Goal: Task Accomplishment & Management: Complete application form

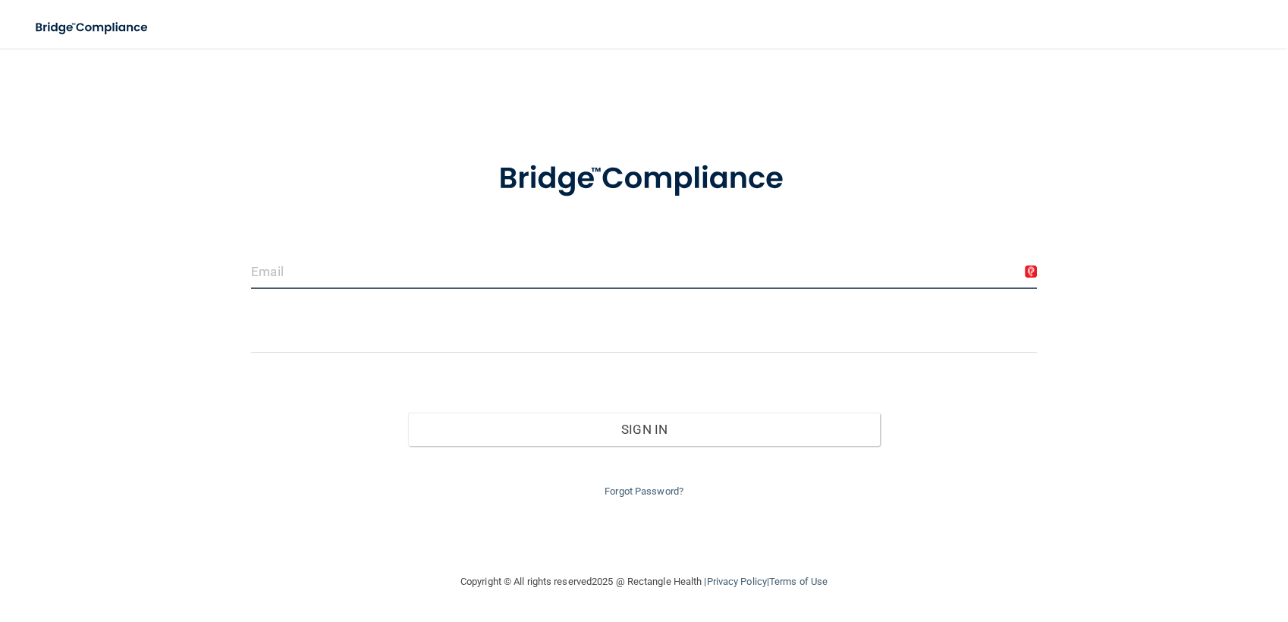
click at [325, 269] on input "email" at bounding box center [644, 272] width 786 height 34
type input "[PERSON_NAME][EMAIL_ADDRESS][PERSON_NAME][DOMAIN_NAME]"
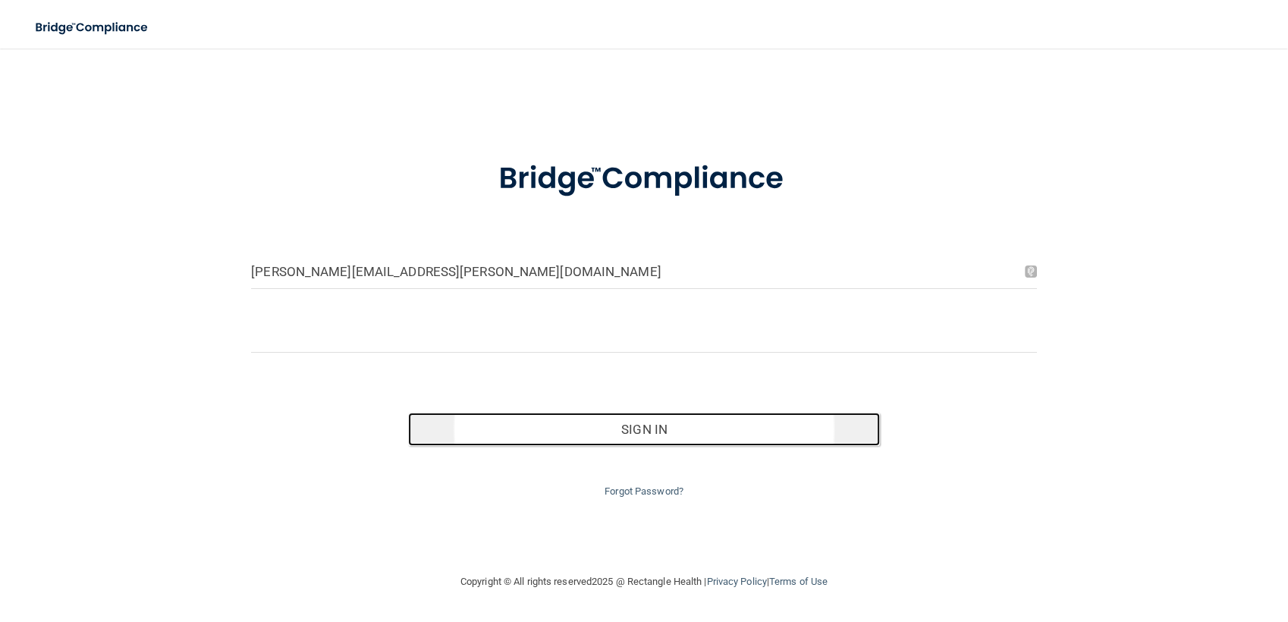
click at [584, 432] on button "Sign In" at bounding box center [643, 429] width 471 height 33
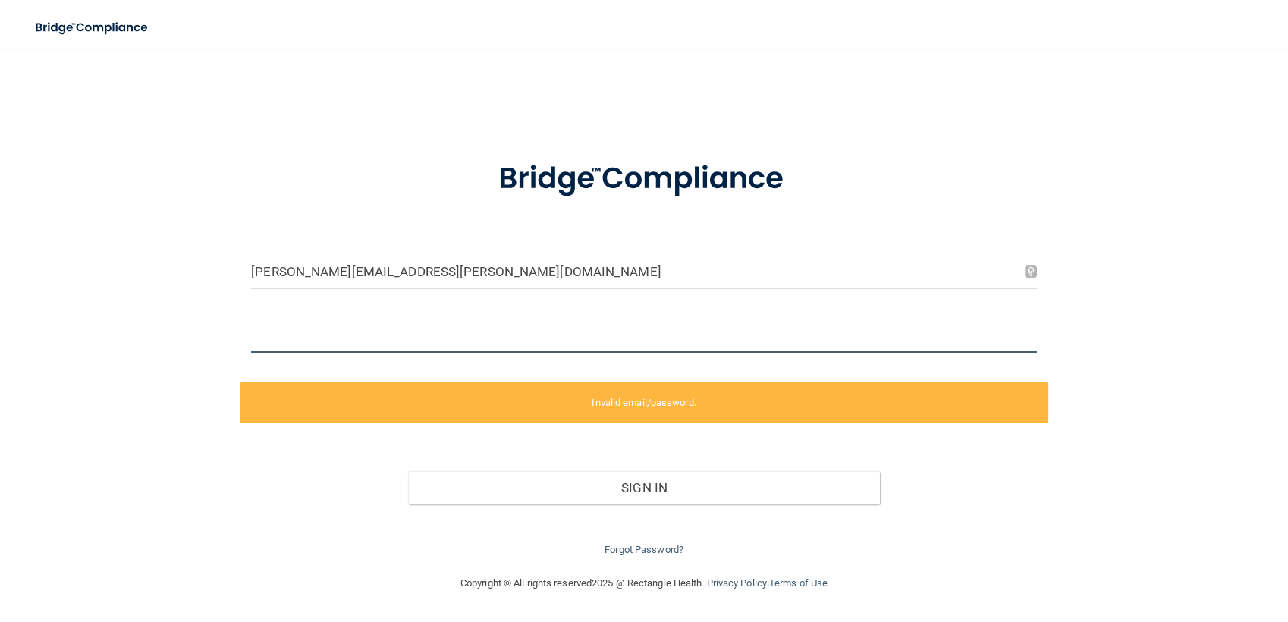
click at [84, 381] on div "[PERSON_NAME][EMAIL_ADDRESS][PERSON_NAME][DOMAIN_NAME] Invalid email/password. …" at bounding box center [643, 311] width 1227 height 495
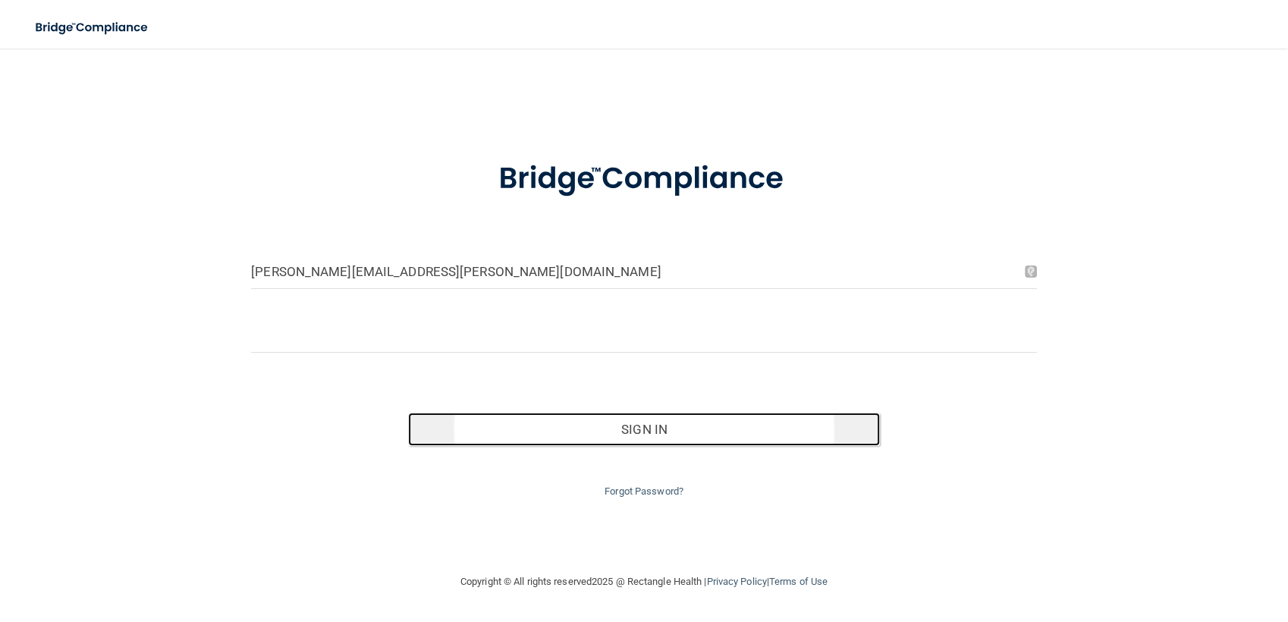
click at [527, 428] on button "Sign In" at bounding box center [643, 429] width 471 height 33
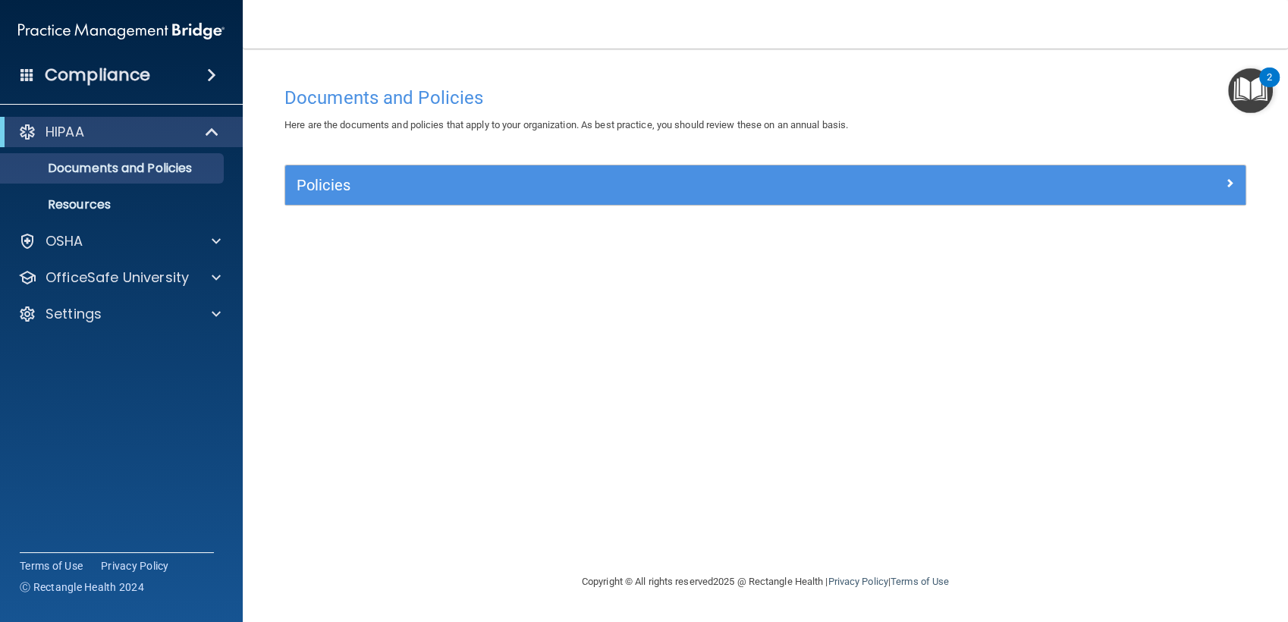
click at [1256, 86] on img "Open Resource Center, 2 new notifications" at bounding box center [1250, 90] width 45 height 45
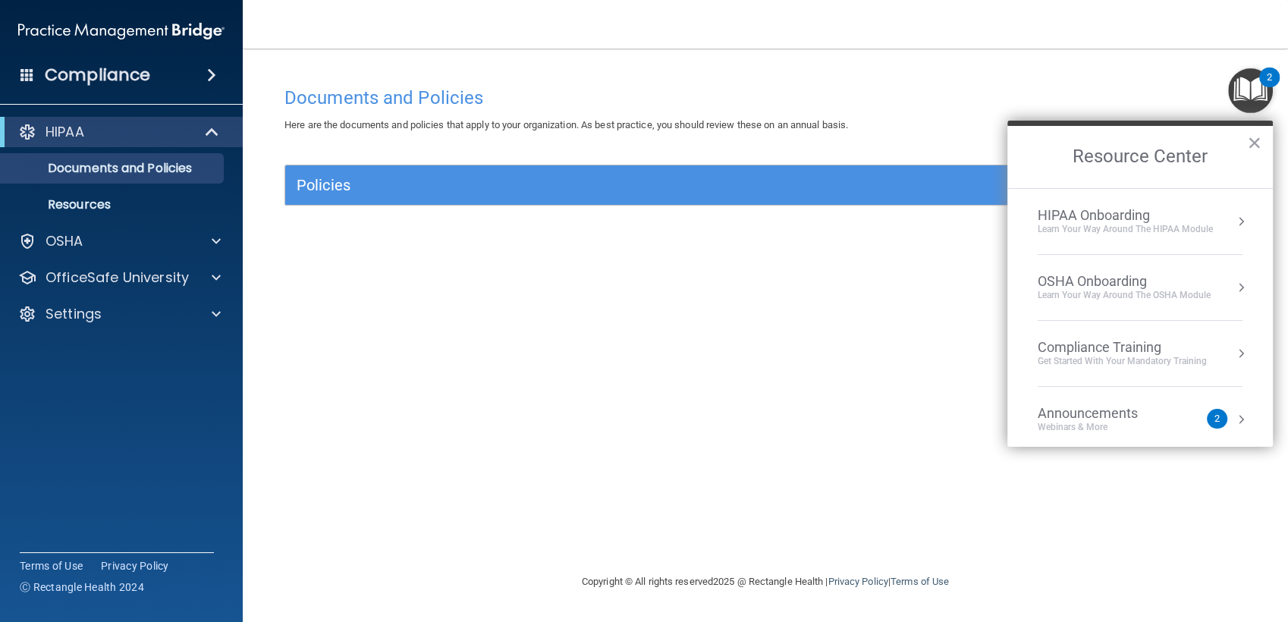
click at [1233, 221] on button "Resource Center" at bounding box center [1240, 221] width 15 height 15
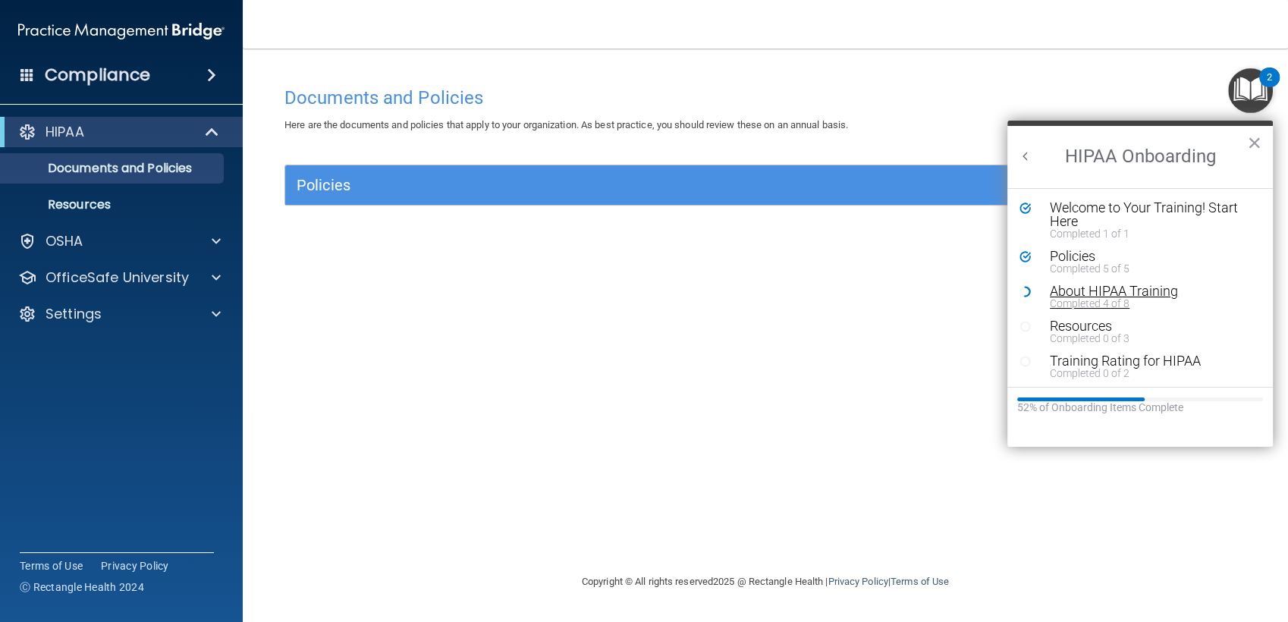
click at [1139, 294] on div "About HIPAA Training" at bounding box center [1145, 291] width 190 height 14
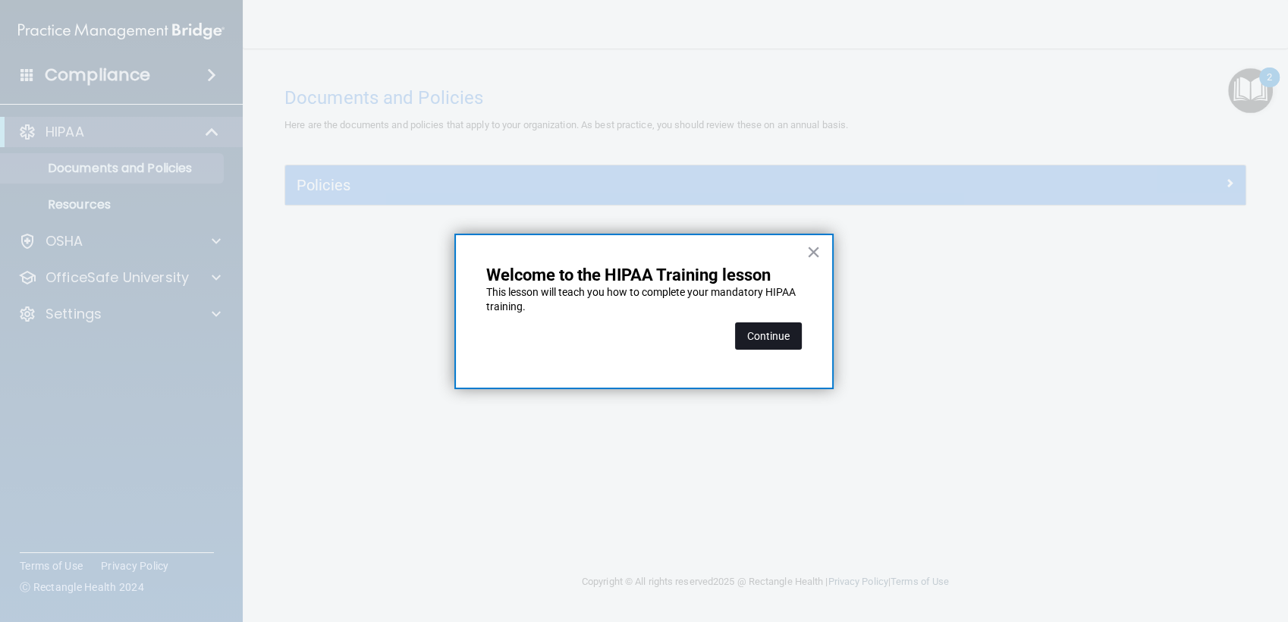
click at [752, 337] on button "Continue" at bounding box center [768, 335] width 67 height 27
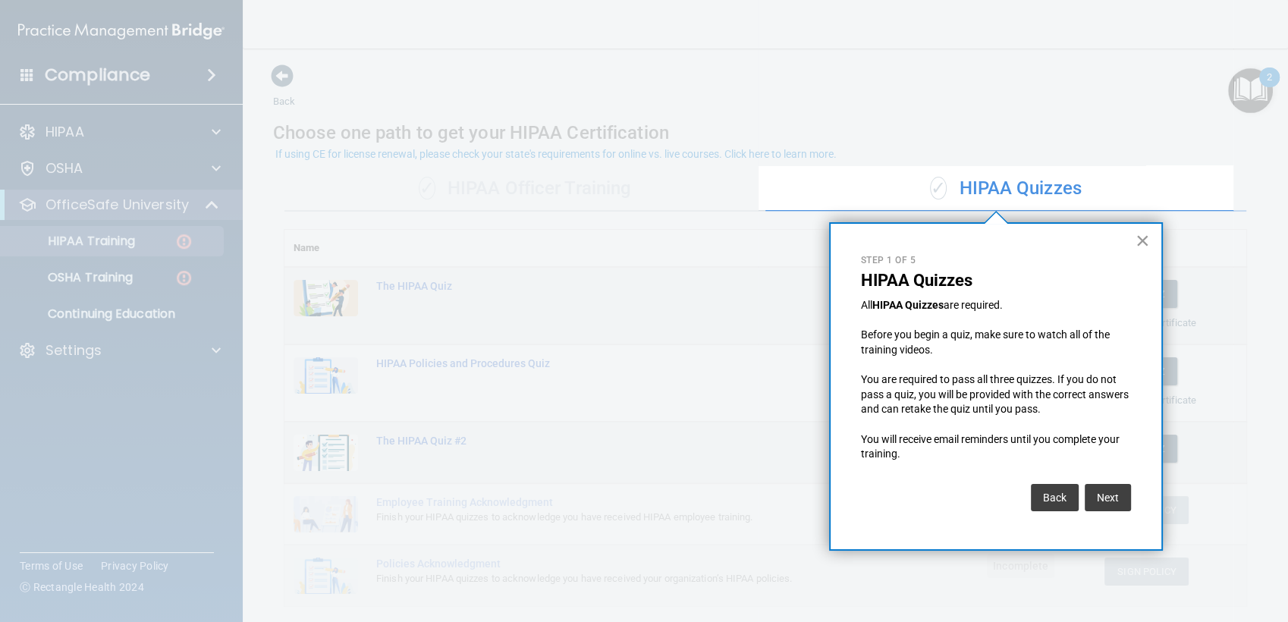
click at [1139, 243] on button "×" at bounding box center [1142, 240] width 14 height 24
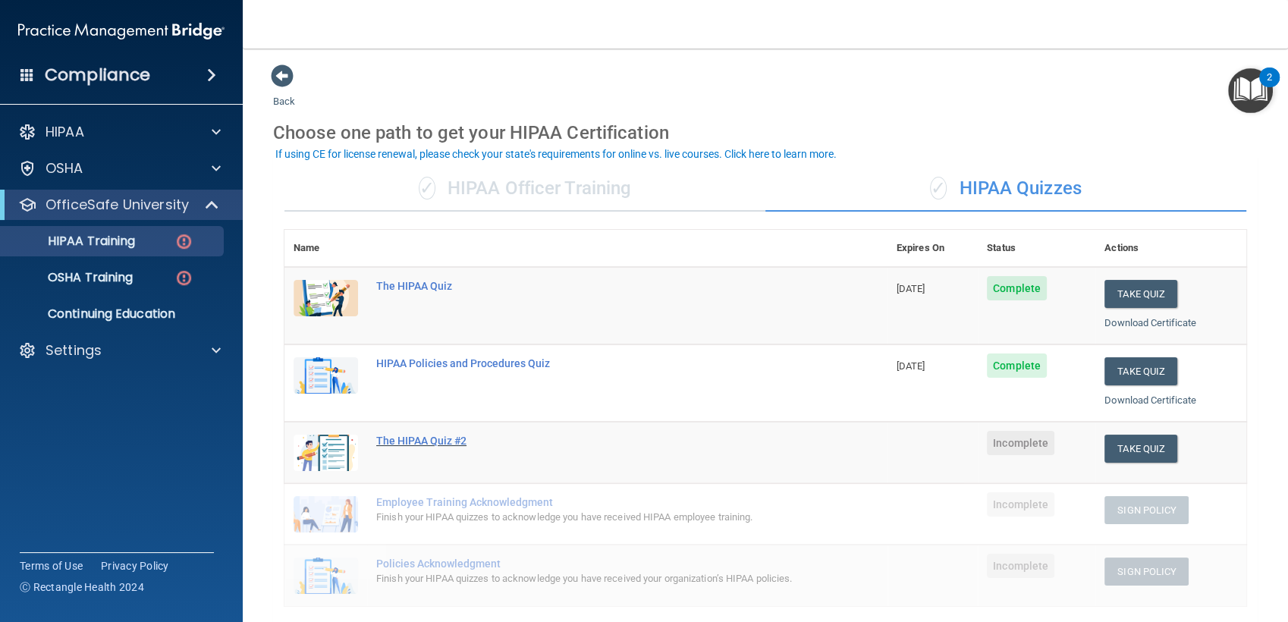
click at [457, 439] on div "The HIPAA Quiz #2" at bounding box center [593, 441] width 435 height 12
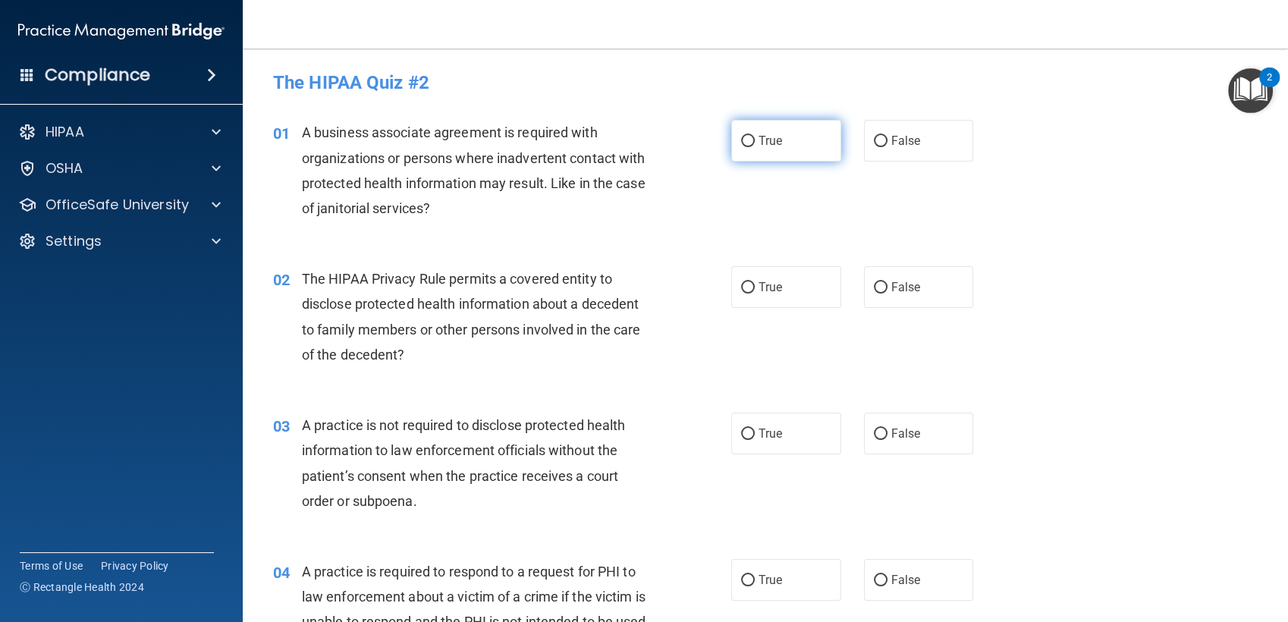
click at [746, 137] on input "True" at bounding box center [748, 141] width 14 height 11
radio input "true"
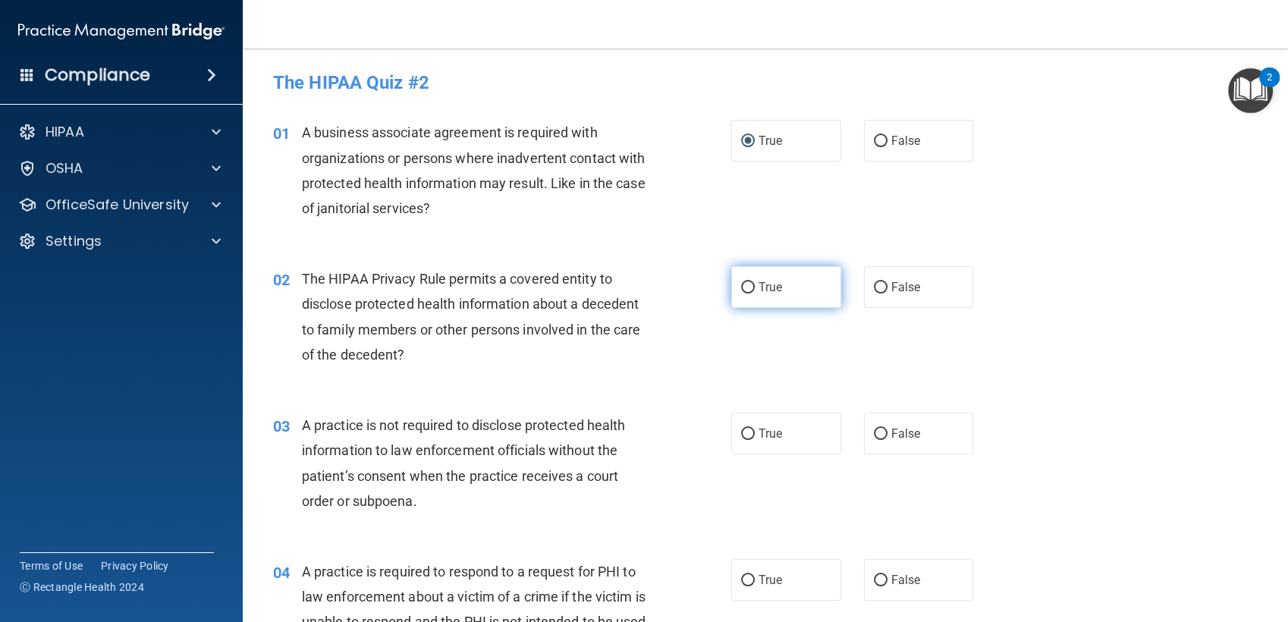
click at [744, 294] on input "True" at bounding box center [748, 287] width 14 height 11
radio input "true"
click at [873, 441] on label "False" at bounding box center [919, 434] width 110 height 42
click at [874, 440] on input "False" at bounding box center [881, 434] width 14 height 11
radio input "true"
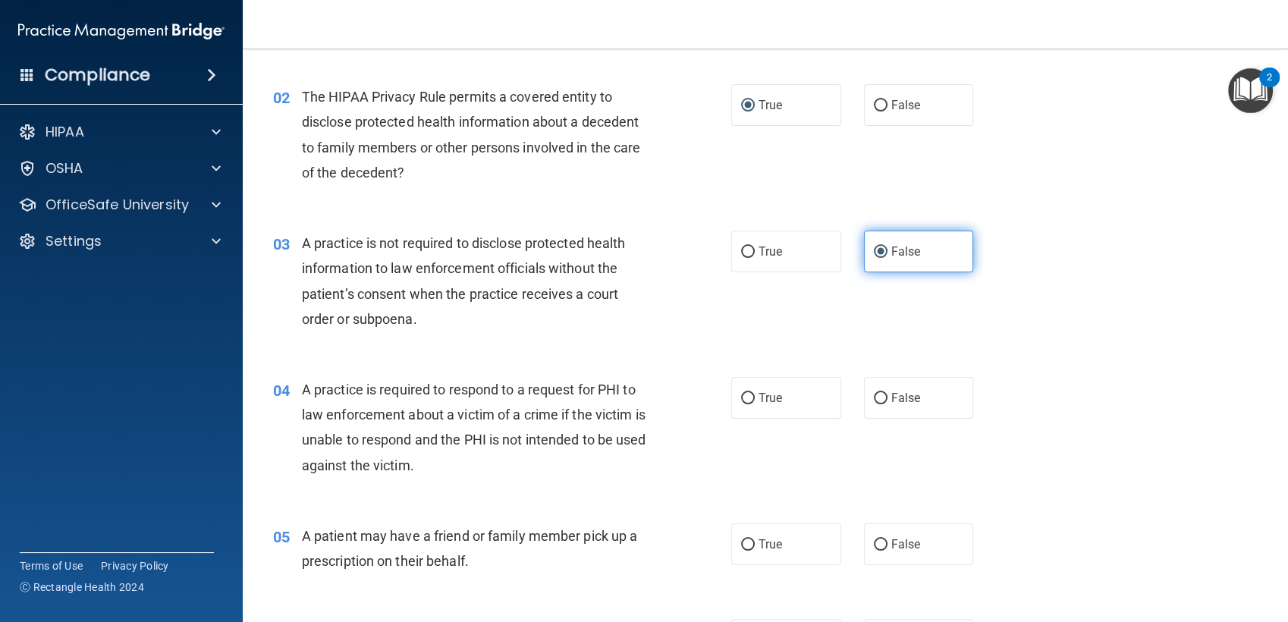
scroll to position [194, 0]
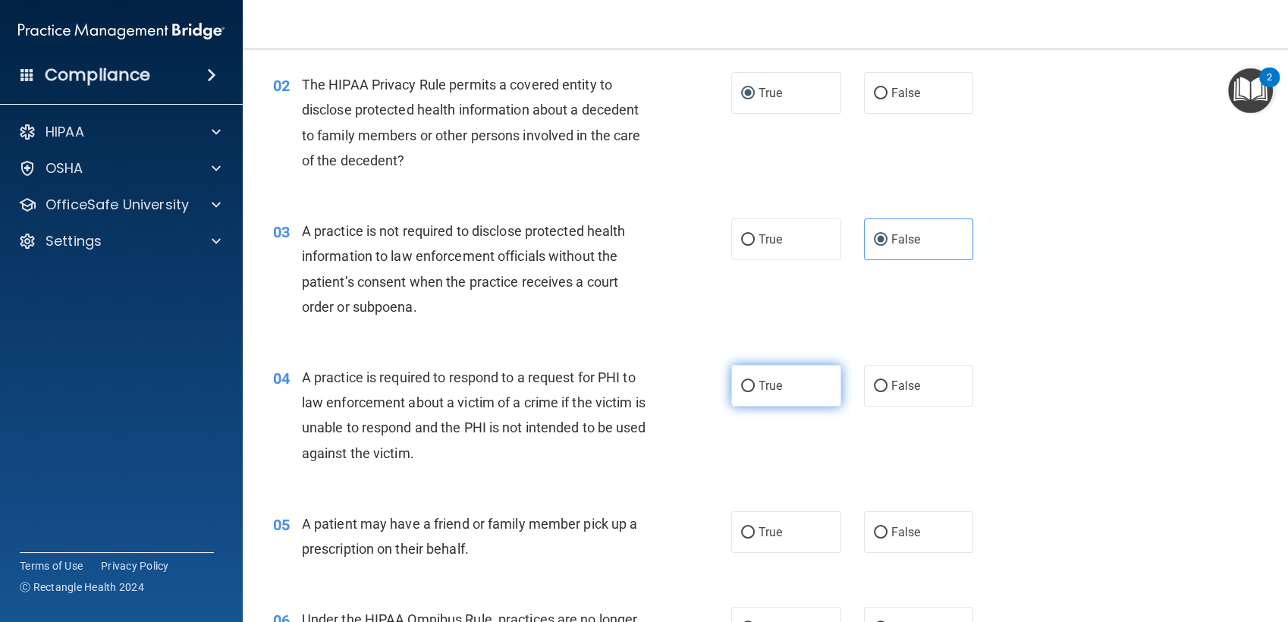
click at [741, 385] on input "True" at bounding box center [748, 386] width 14 height 11
radio input "true"
click at [742, 535] on input "True" at bounding box center [748, 532] width 14 height 11
radio input "true"
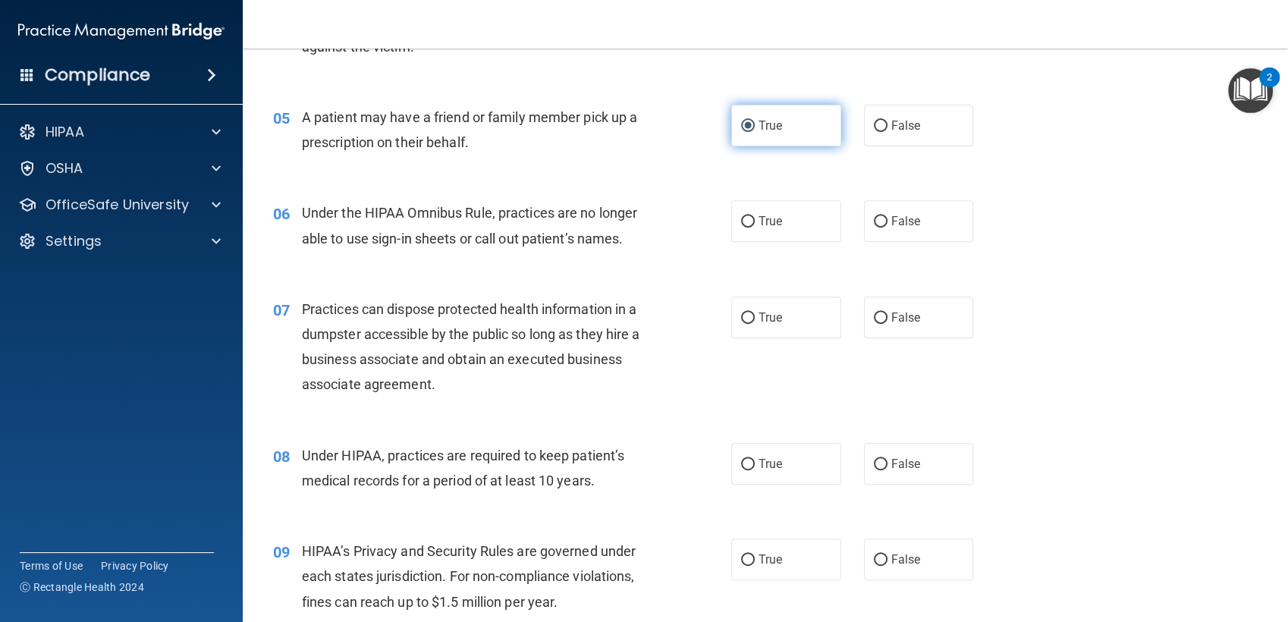
scroll to position [601, 0]
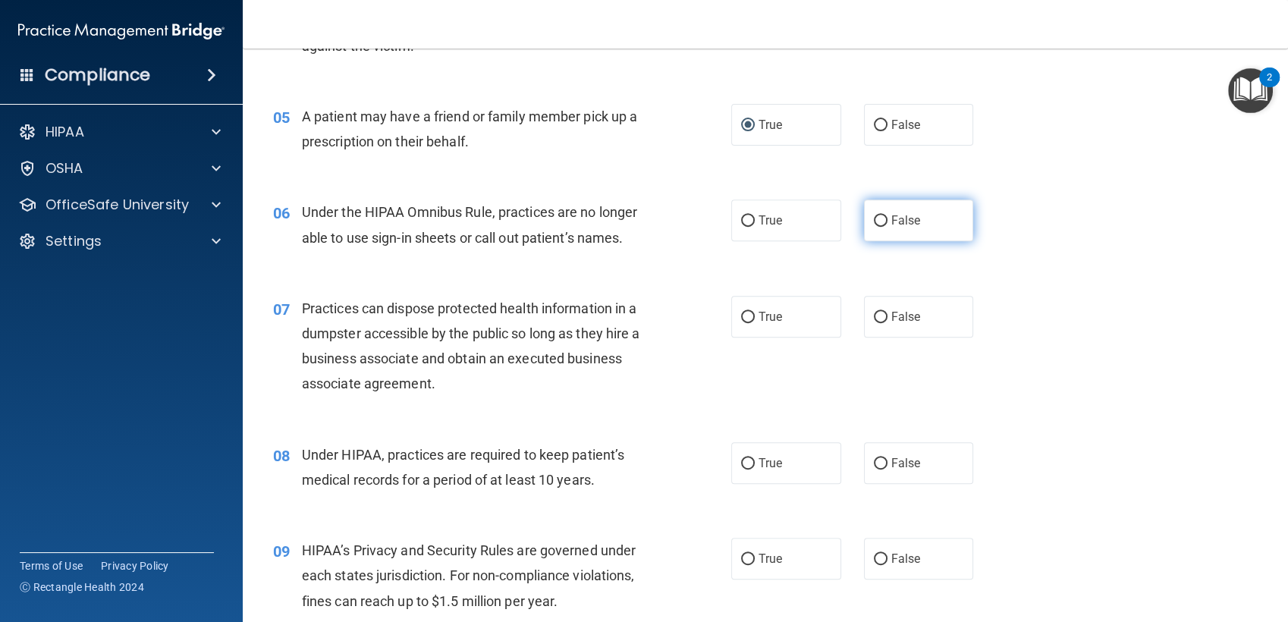
click at [874, 225] on input "False" at bounding box center [881, 220] width 14 height 11
radio input "true"
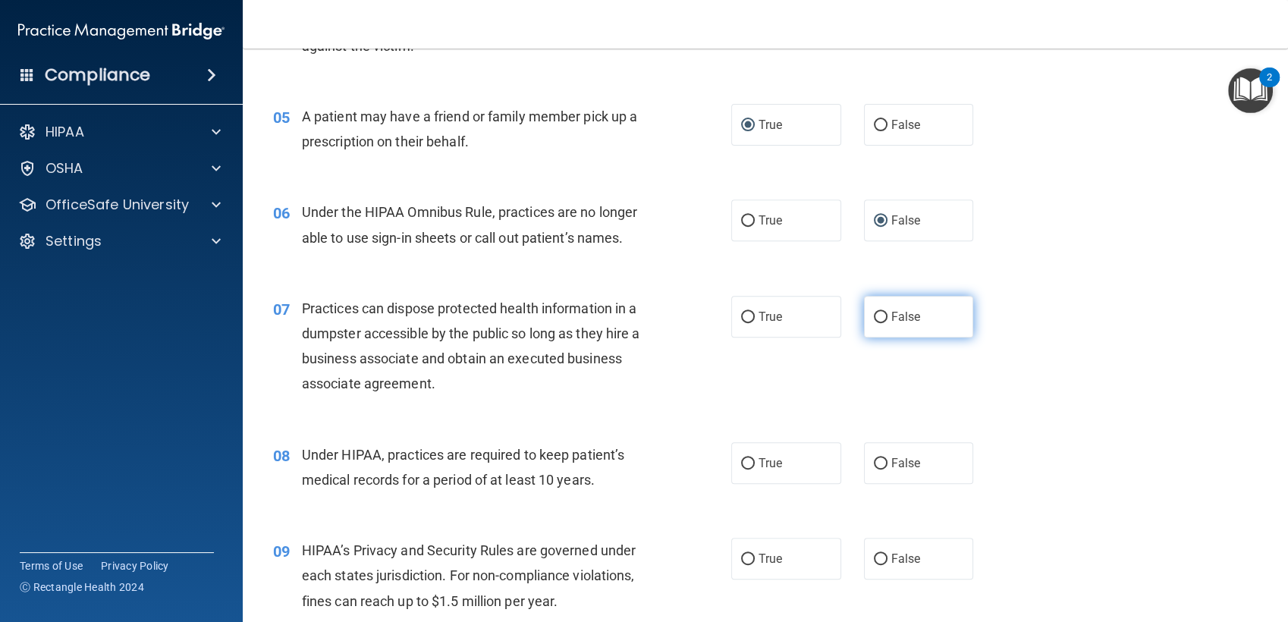
click at [874, 320] on input "False" at bounding box center [881, 317] width 14 height 11
radio input "true"
click at [755, 473] on label "True" at bounding box center [786, 463] width 110 height 42
click at [755, 470] on input "True" at bounding box center [748, 463] width 14 height 11
radio input "true"
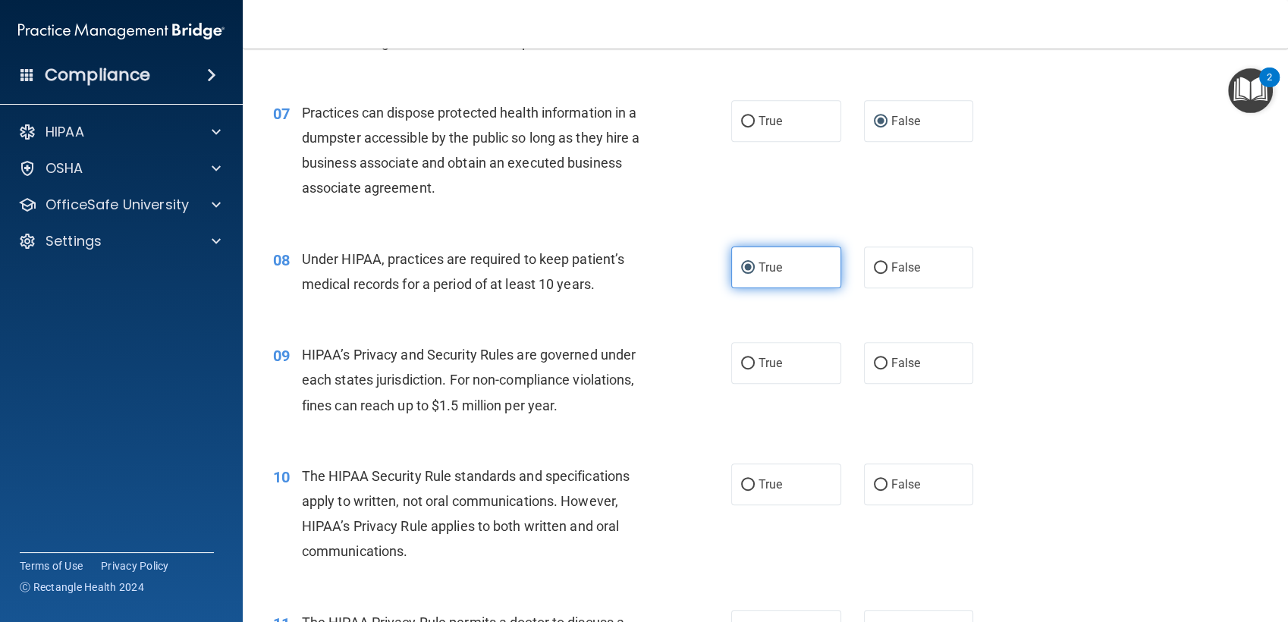
scroll to position [800, 0]
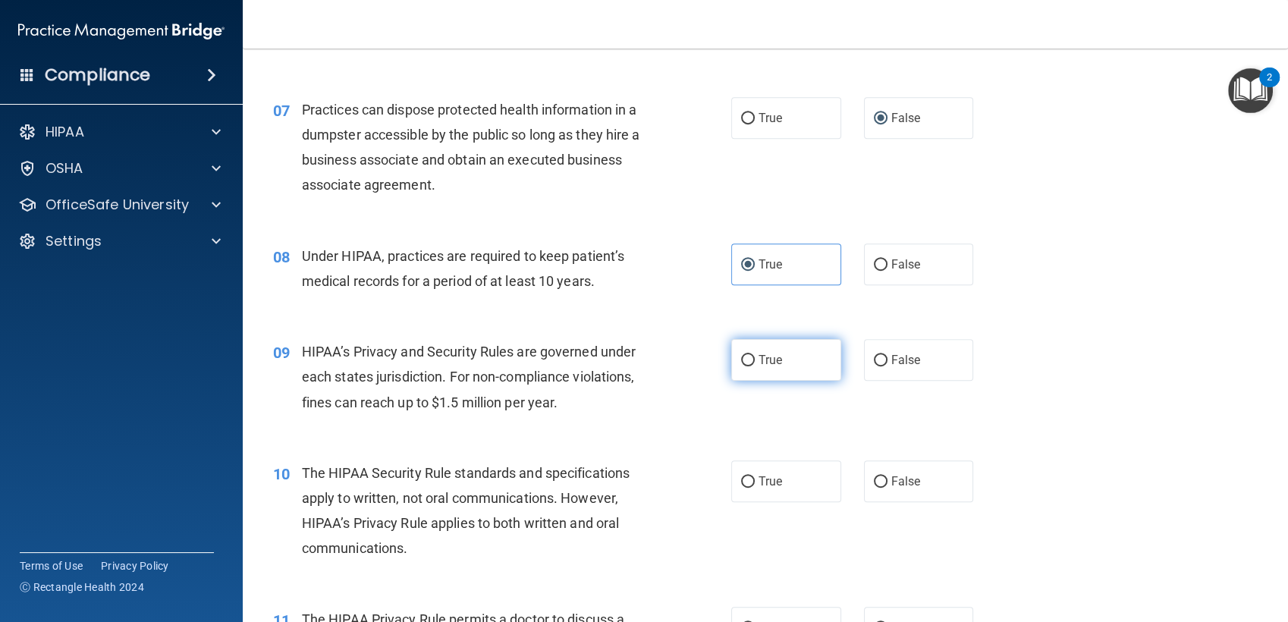
click at [739, 366] on label "True" at bounding box center [786, 360] width 110 height 42
click at [741, 366] on input "True" at bounding box center [748, 360] width 14 height 11
radio input "true"
click at [874, 482] on input "False" at bounding box center [881, 481] width 14 height 11
radio input "true"
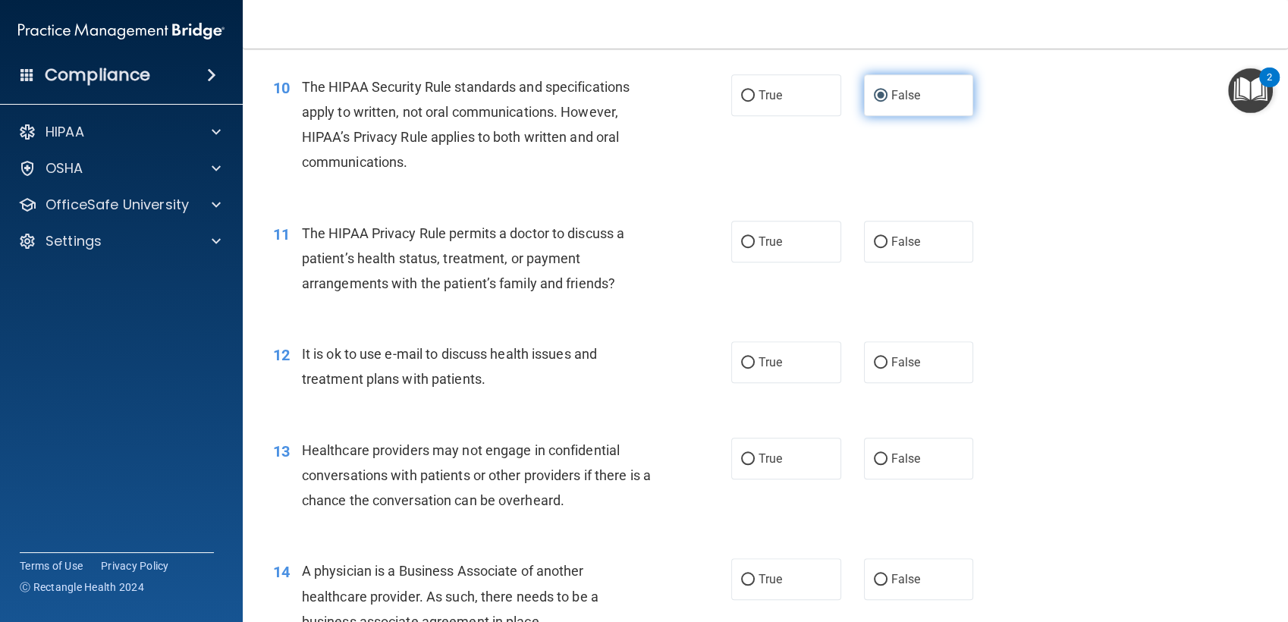
scroll to position [1185, 0]
click at [874, 246] on input "False" at bounding box center [881, 243] width 14 height 11
radio input "true"
click at [741, 366] on input "True" at bounding box center [748, 364] width 14 height 11
radio input "true"
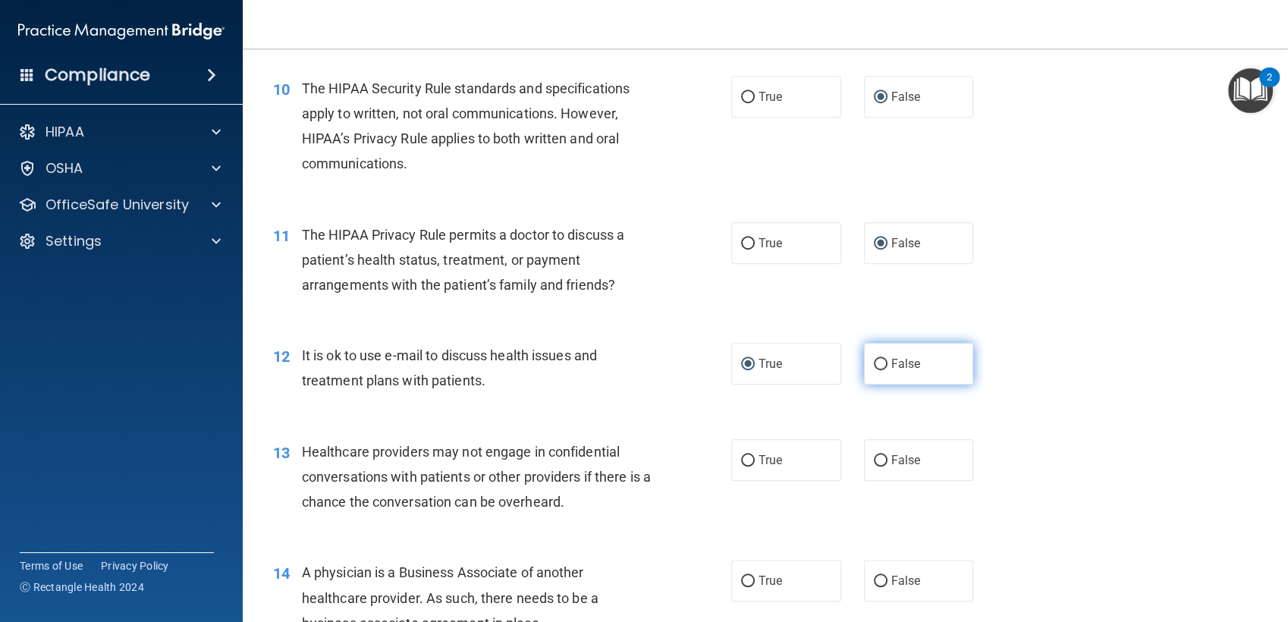
click at [874, 362] on input "False" at bounding box center [881, 364] width 14 height 11
radio input "true"
click at [742, 364] on input "True" at bounding box center [748, 364] width 14 height 11
radio input "true"
radio input "false"
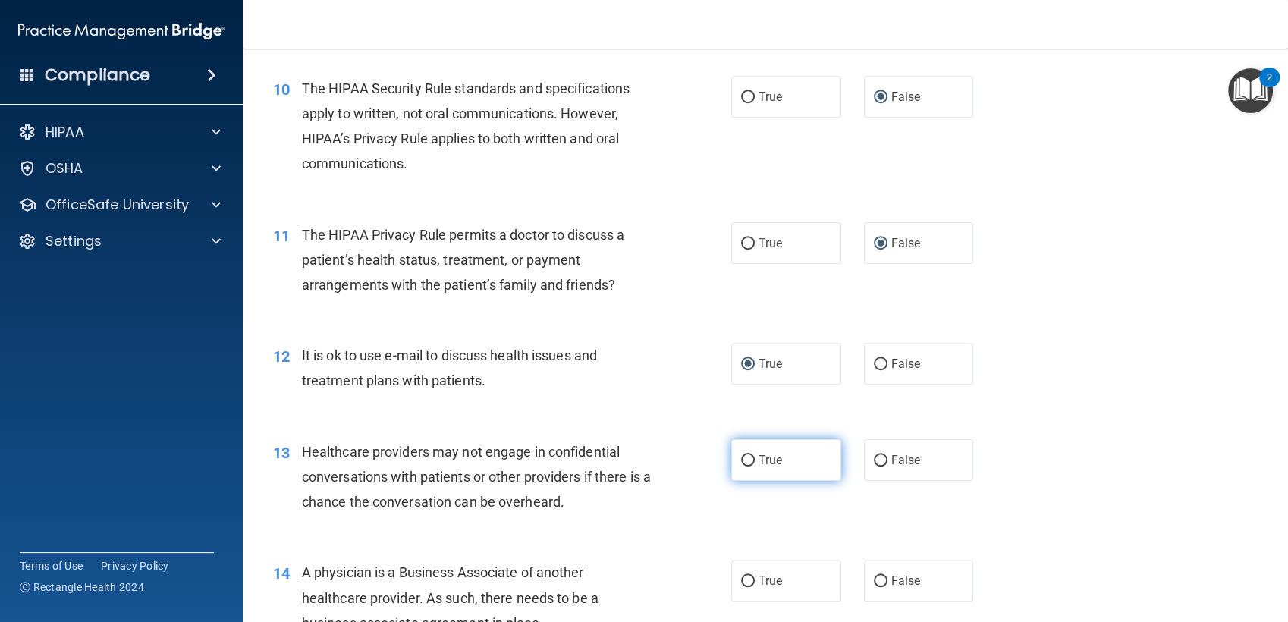
click at [741, 464] on input "True" at bounding box center [748, 460] width 14 height 11
radio input "true"
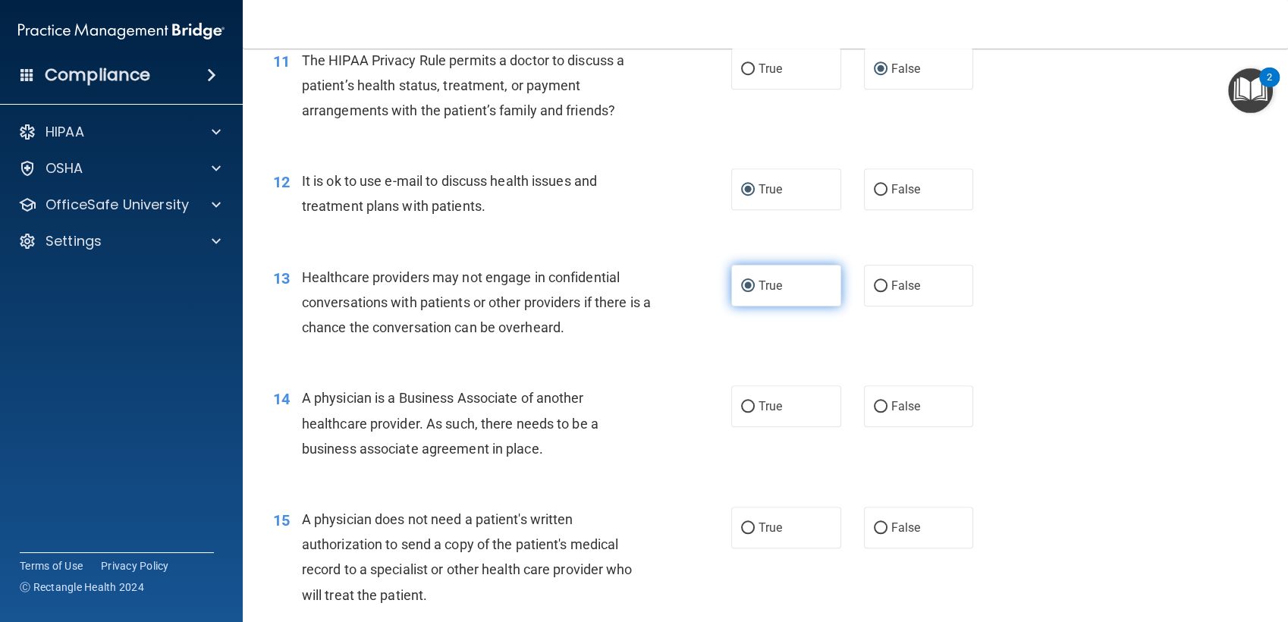
scroll to position [1358, 0]
drag, startPoint x: 746, startPoint y: 419, endPoint x: 736, endPoint y: 407, distance: 15.6
click at [741, 407] on input "True" at bounding box center [748, 407] width 14 height 11
radio input "true"
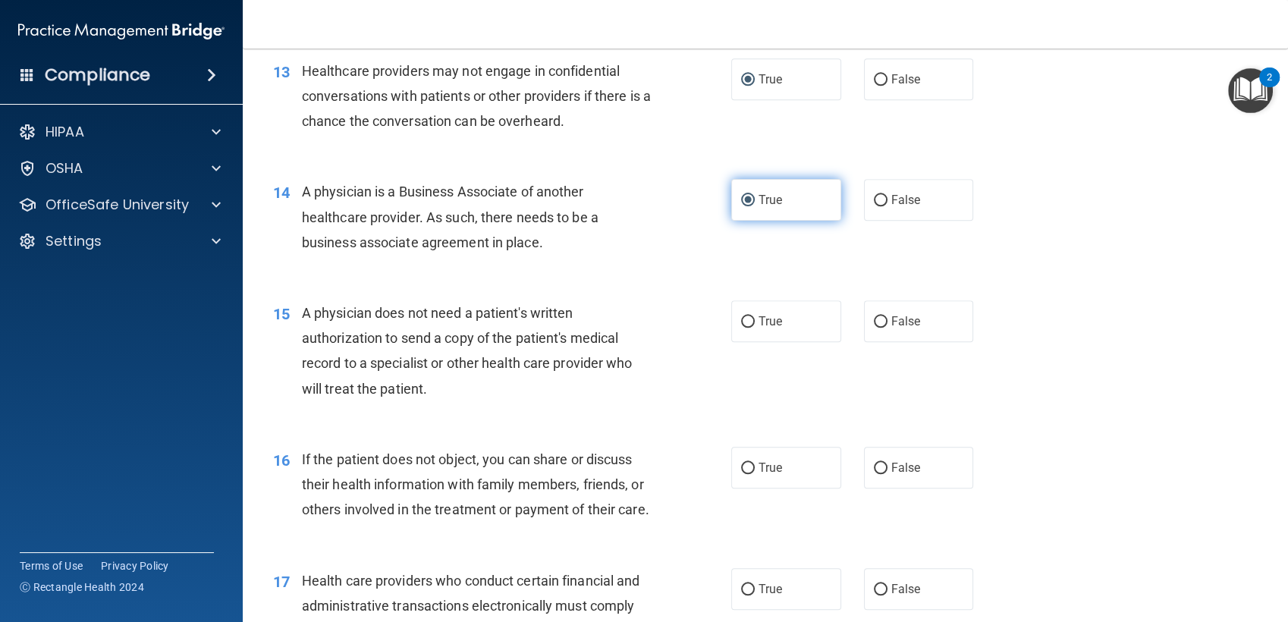
scroll to position [1570, 0]
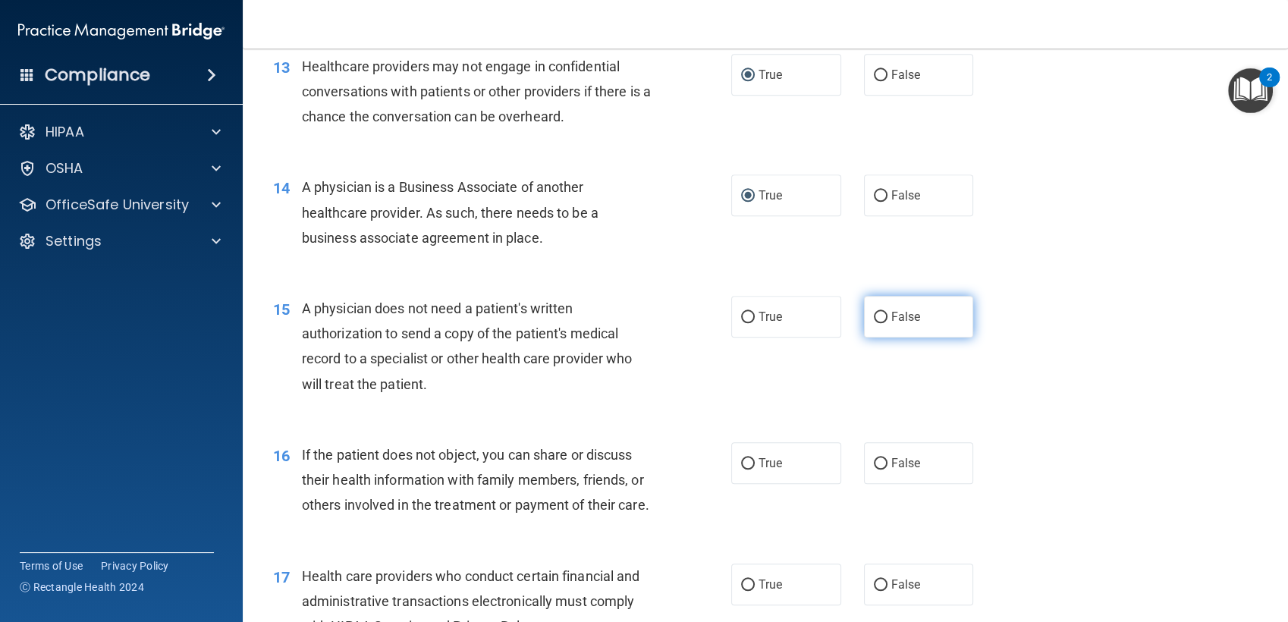
click at [880, 319] on label "False" at bounding box center [919, 317] width 110 height 42
click at [880, 319] on input "False" at bounding box center [881, 317] width 14 height 11
radio input "true"
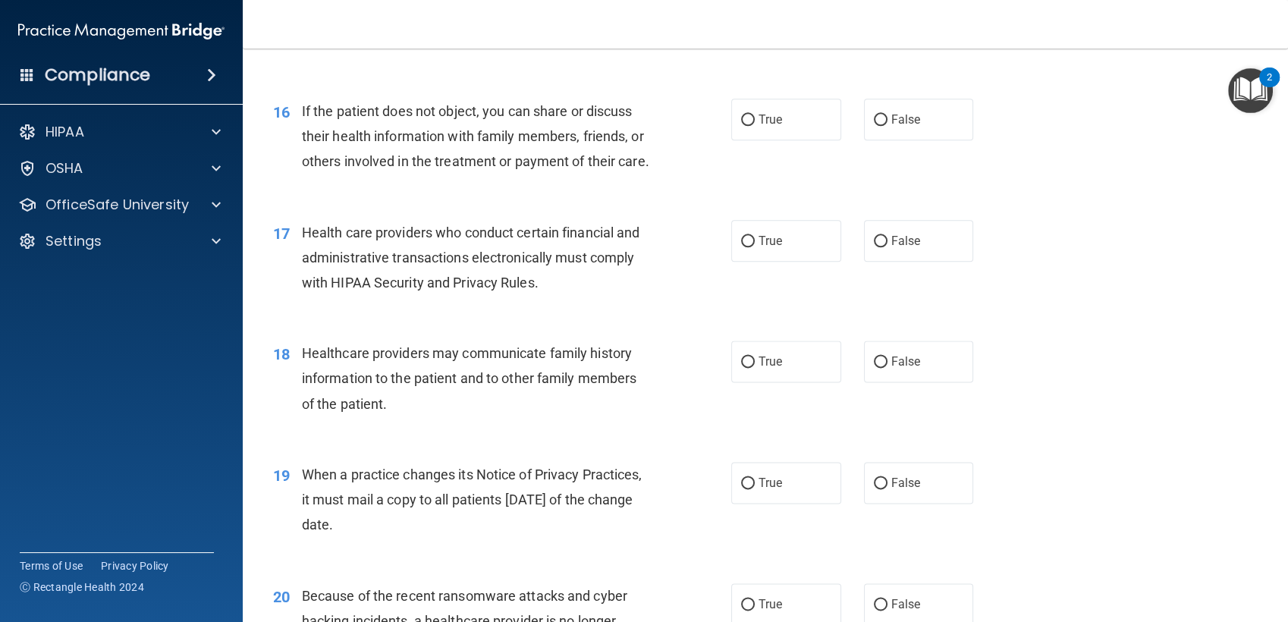
scroll to position [1916, 0]
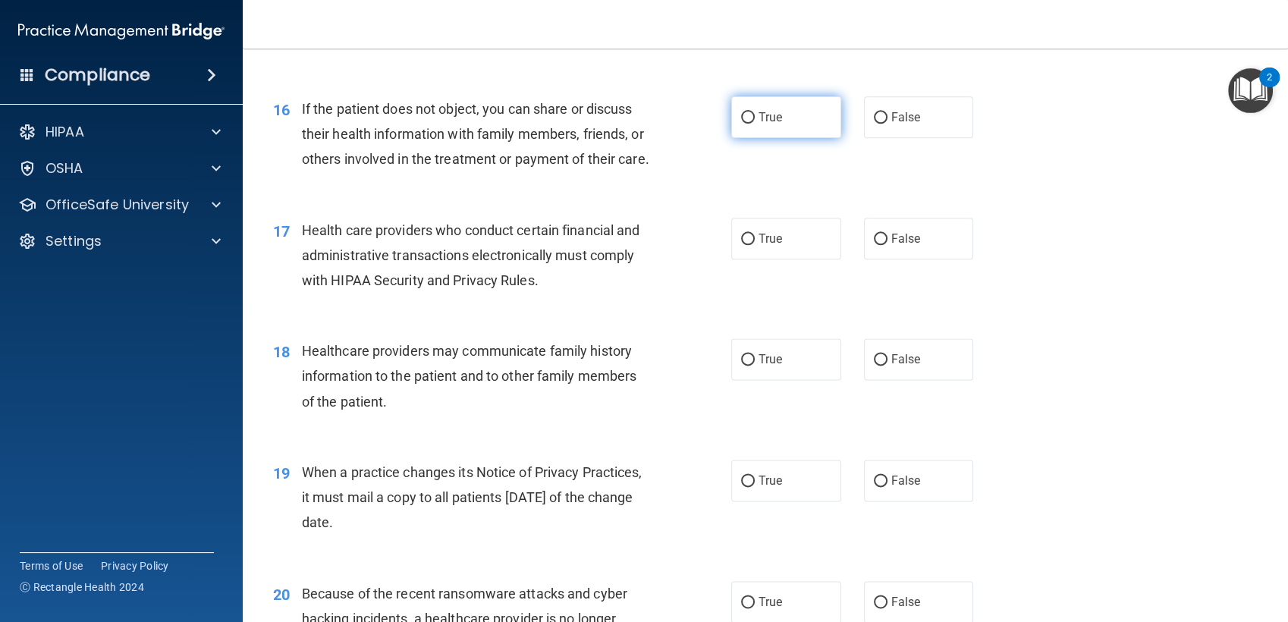
click at [741, 115] on input "True" at bounding box center [748, 117] width 14 height 11
radio input "true"
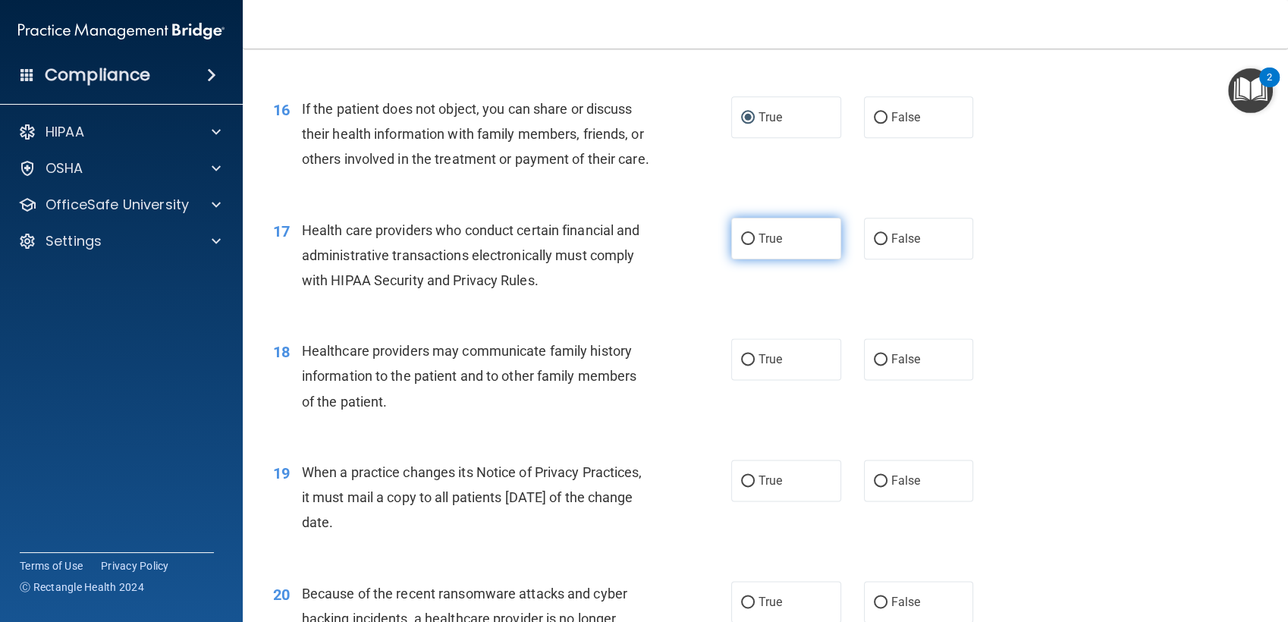
click at [743, 245] on input "True" at bounding box center [748, 239] width 14 height 11
radio input "true"
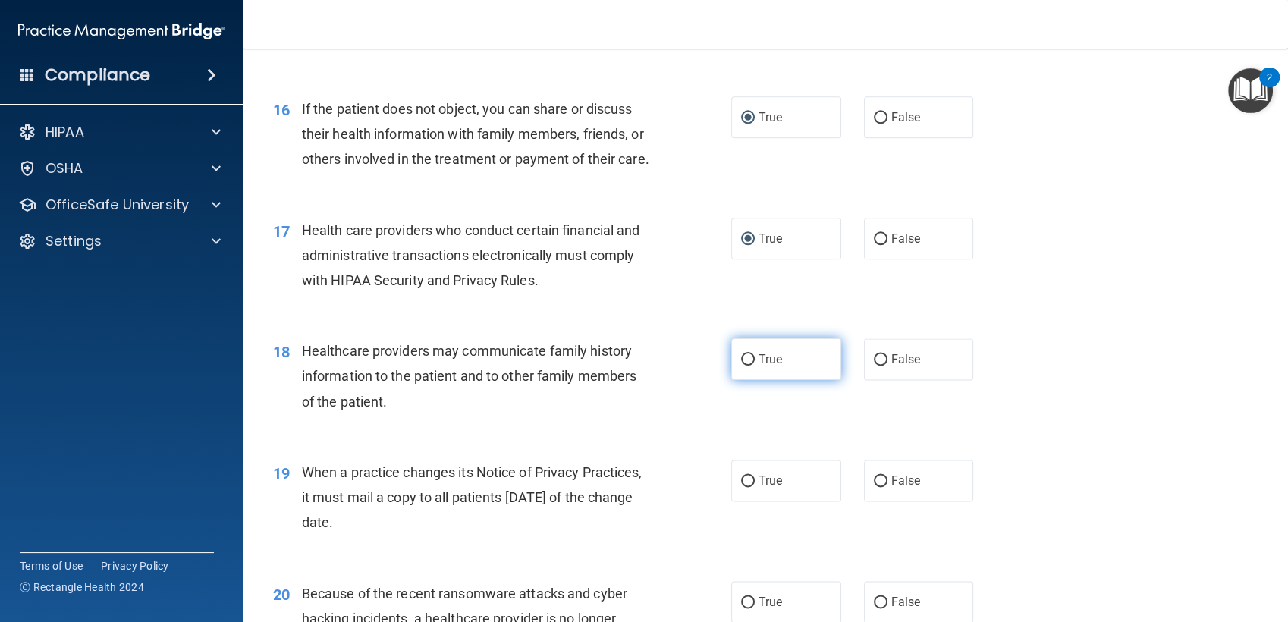
click at [741, 366] on input "True" at bounding box center [748, 359] width 14 height 11
radio input "true"
click at [745, 487] on input "True" at bounding box center [748, 481] width 14 height 11
radio input "true"
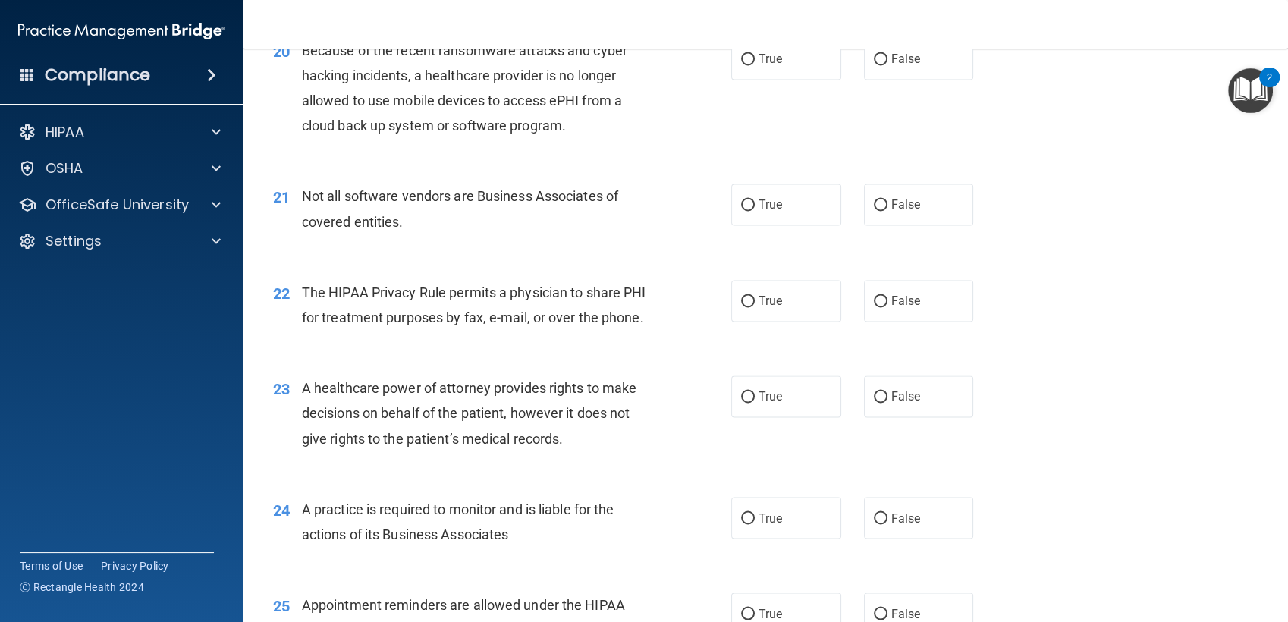
scroll to position [2460, 0]
click at [746, 64] on input "True" at bounding box center [748, 58] width 14 height 11
radio input "true"
click at [741, 210] on input "True" at bounding box center [748, 204] width 14 height 11
radio input "true"
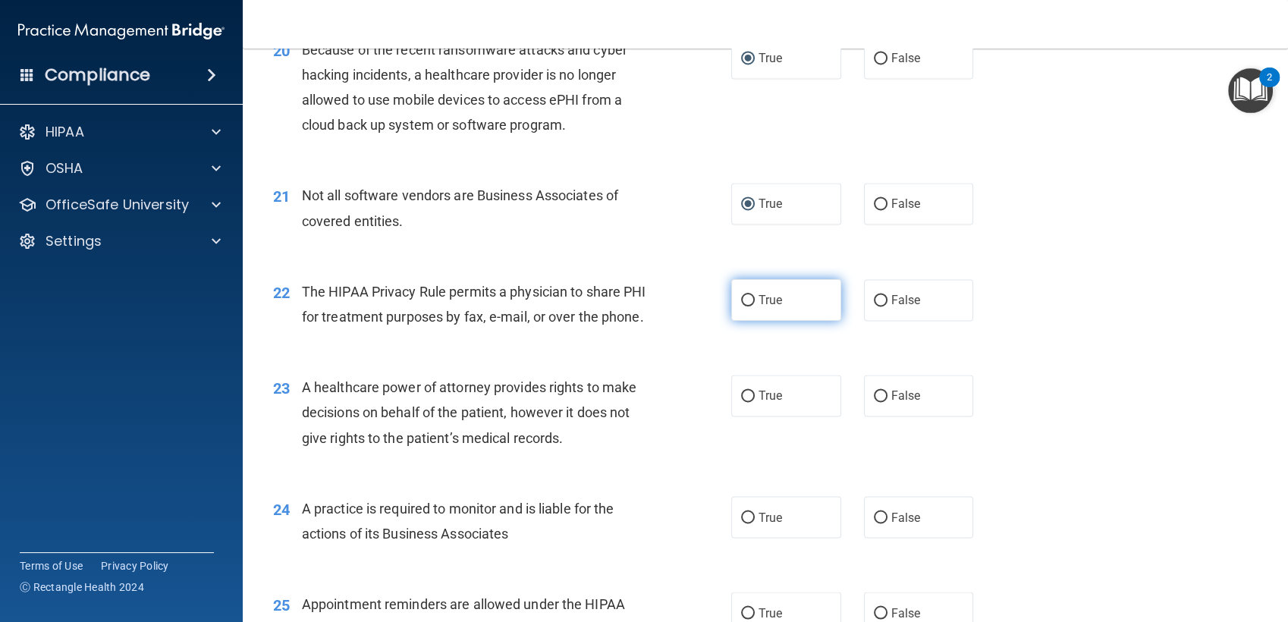
click at [745, 306] on input "True" at bounding box center [748, 300] width 14 height 11
radio input "true"
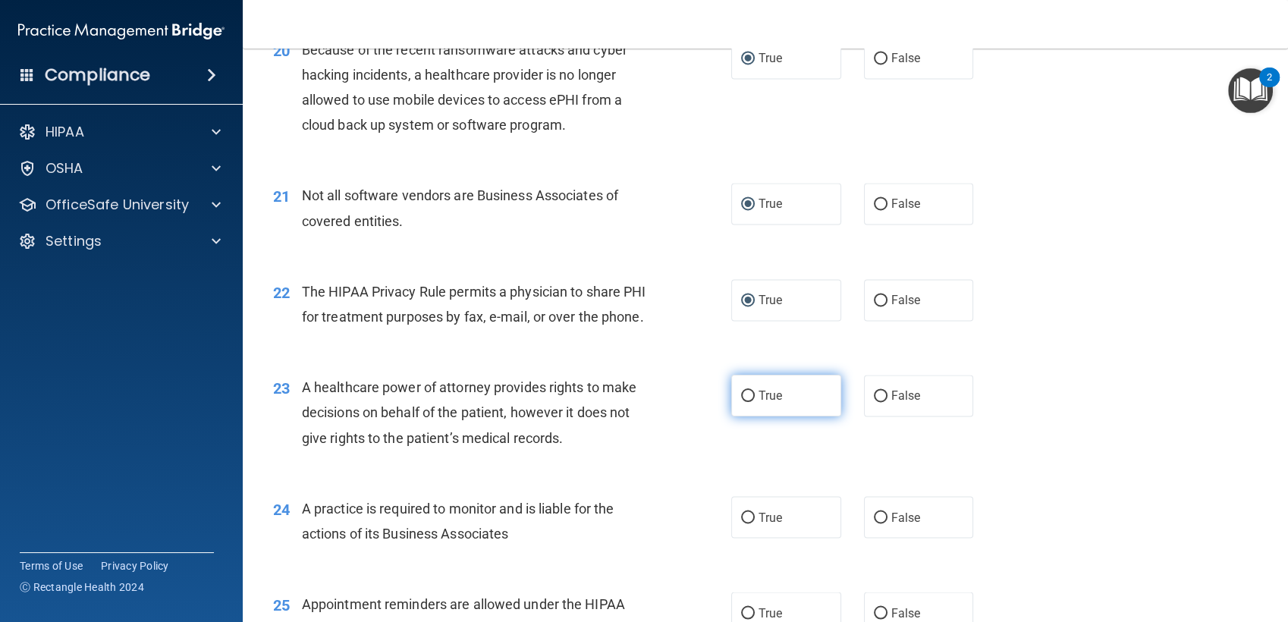
click at [741, 402] on input "True" at bounding box center [748, 396] width 14 height 11
radio input "true"
click at [876, 402] on input "False" at bounding box center [881, 396] width 14 height 11
radio input "true"
radio input "false"
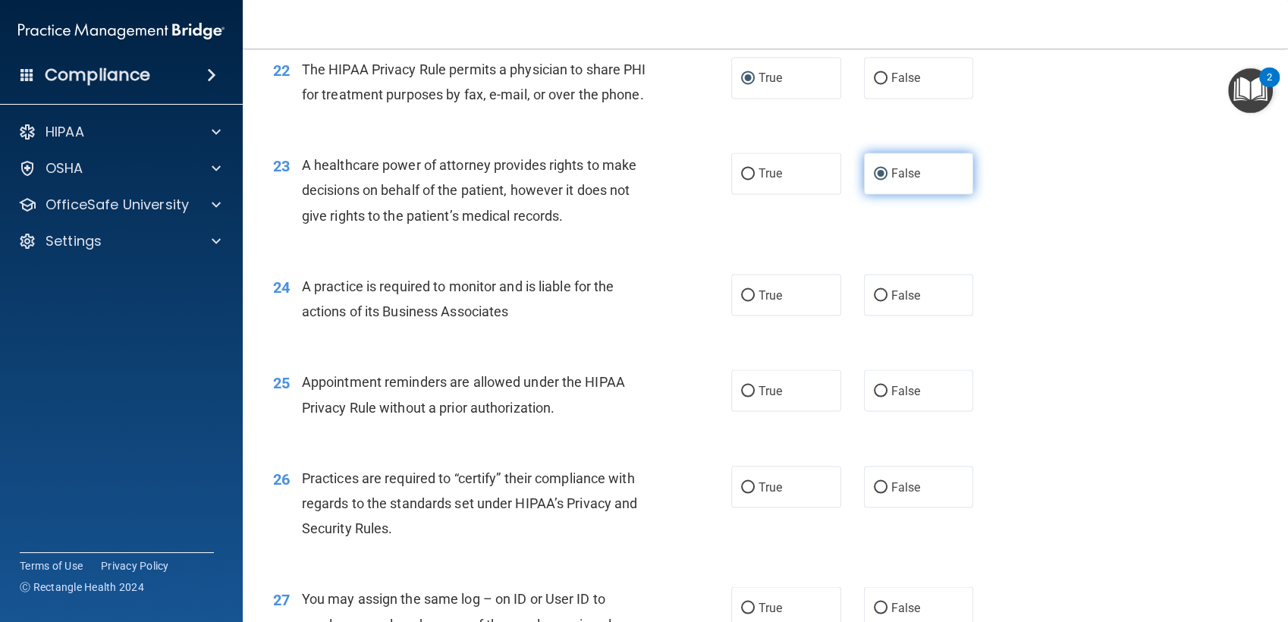
scroll to position [2683, 0]
click at [741, 300] on input "True" at bounding box center [748, 294] width 14 height 11
radio input "true"
click at [874, 396] on input "False" at bounding box center [881, 390] width 14 height 11
radio input "true"
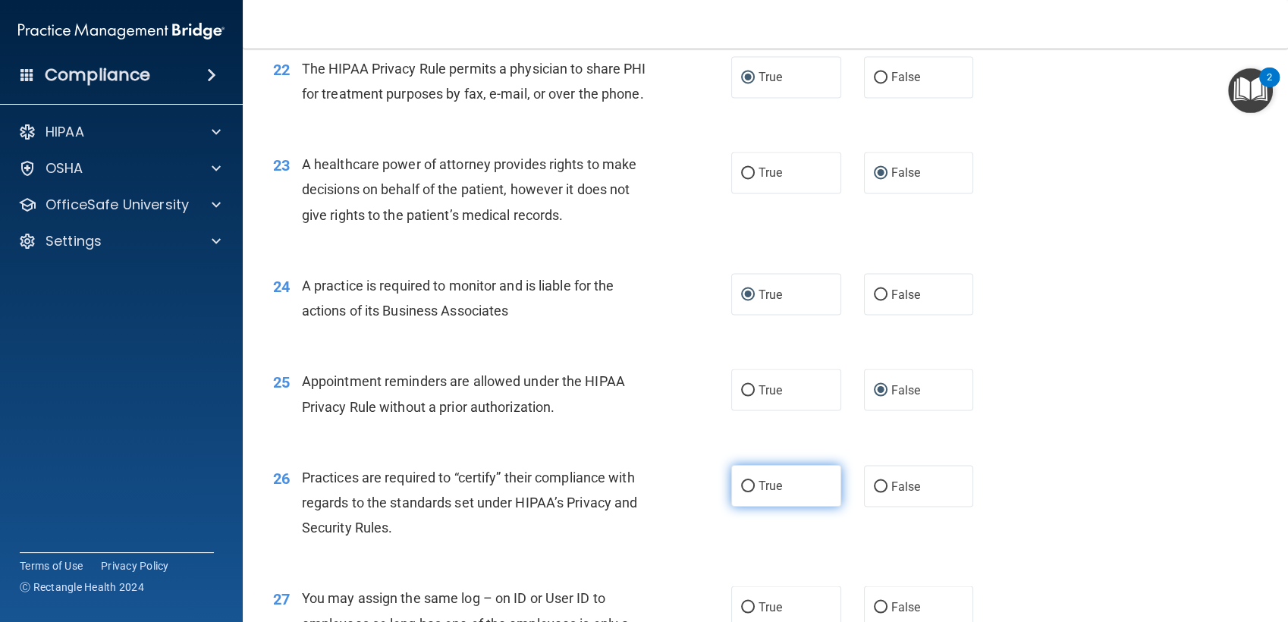
click at [741, 492] on input "True" at bounding box center [748, 486] width 14 height 11
radio input "true"
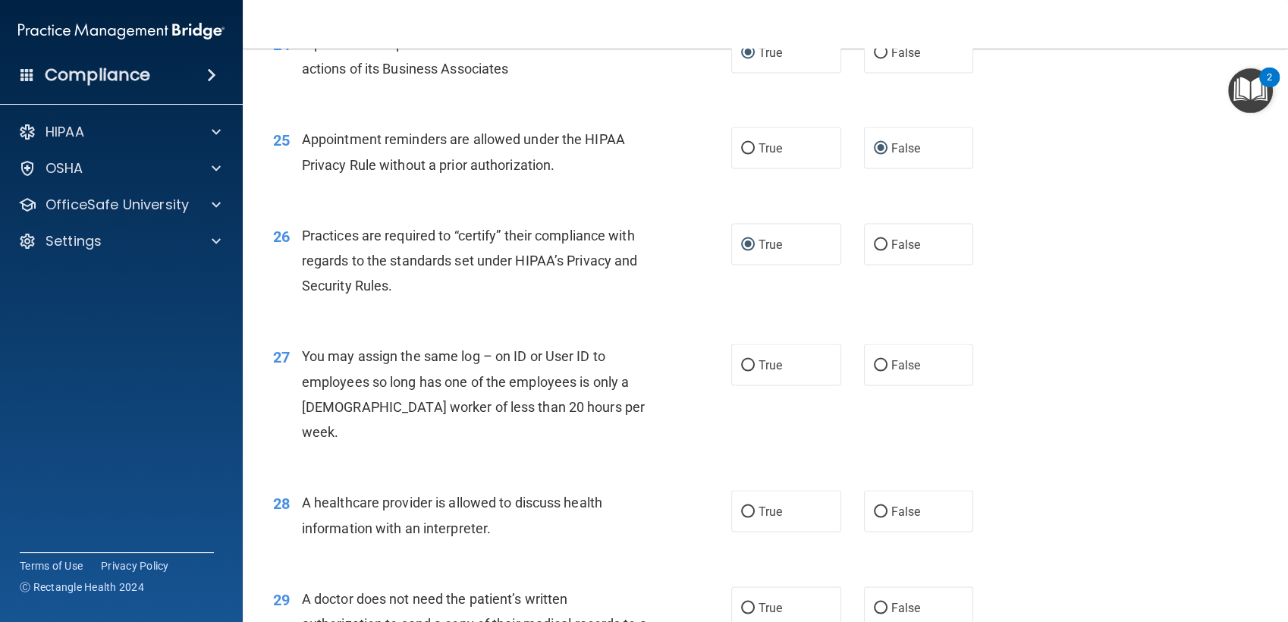
scroll to position [2926, 0]
click at [874, 369] on input "False" at bounding box center [881, 363] width 14 height 11
radio input "true"
click at [741, 516] on input "True" at bounding box center [748, 509] width 14 height 11
radio input "true"
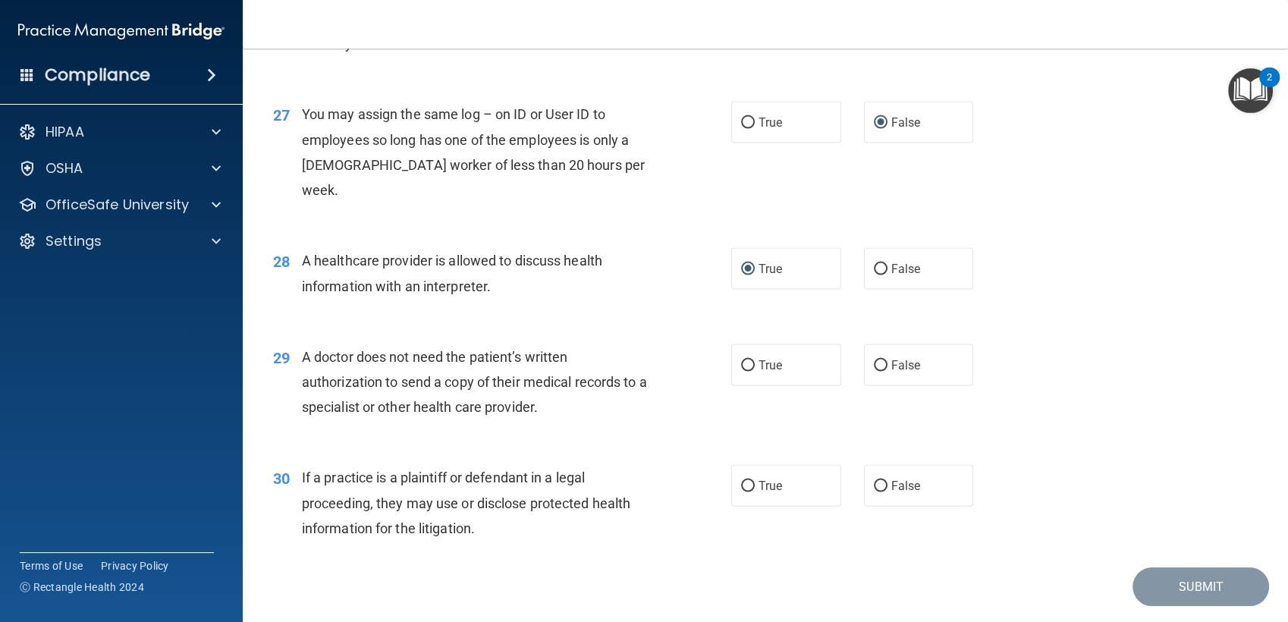
scroll to position [3171, 0]
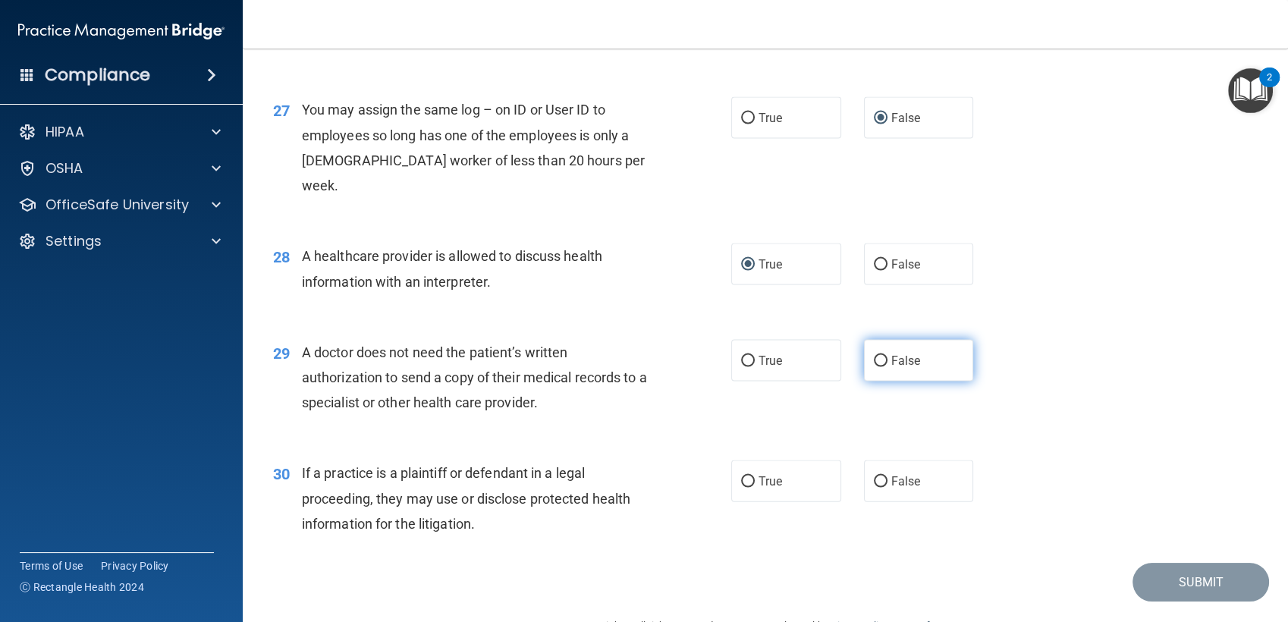
click at [878, 367] on input "False" at bounding box center [881, 361] width 14 height 11
radio input "true"
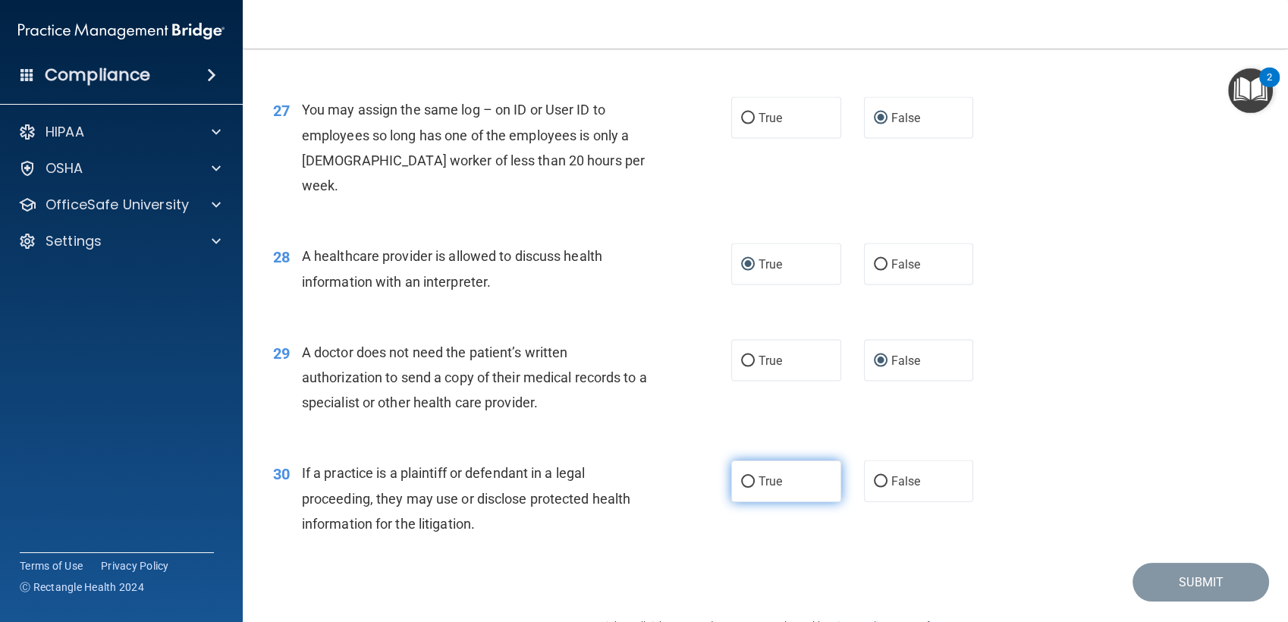
click at [741, 488] on input "True" at bounding box center [748, 481] width 14 height 11
radio input "true"
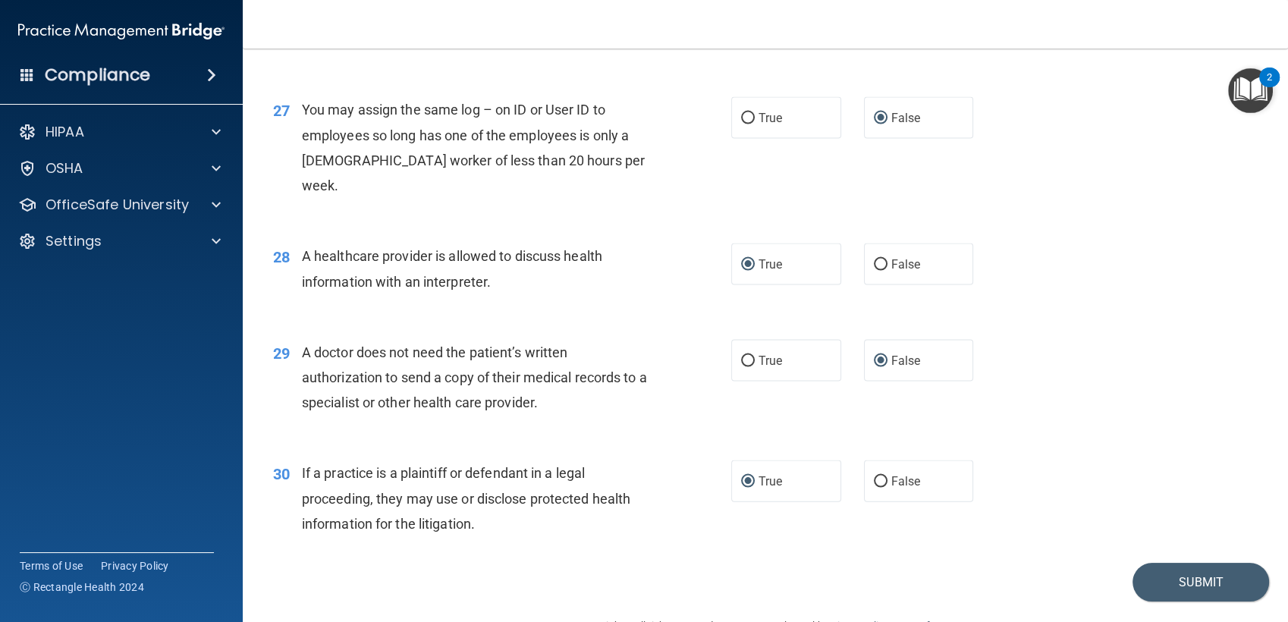
scroll to position [3236, 0]
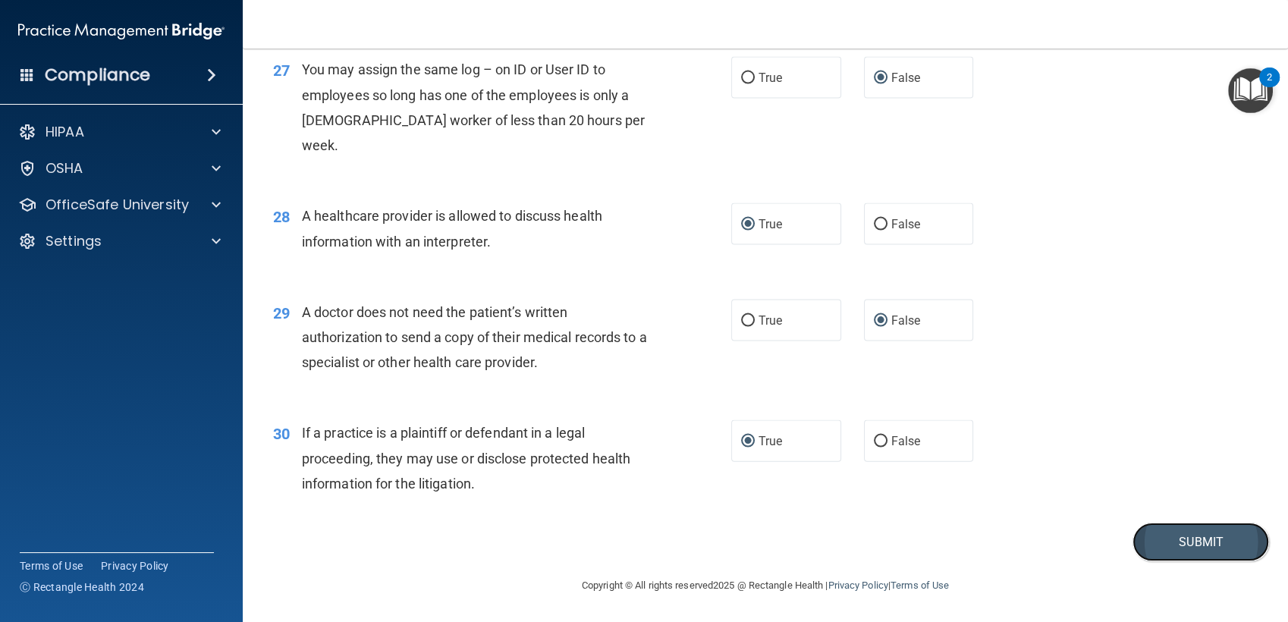
click at [1176, 540] on button "Submit" at bounding box center [1200, 542] width 137 height 39
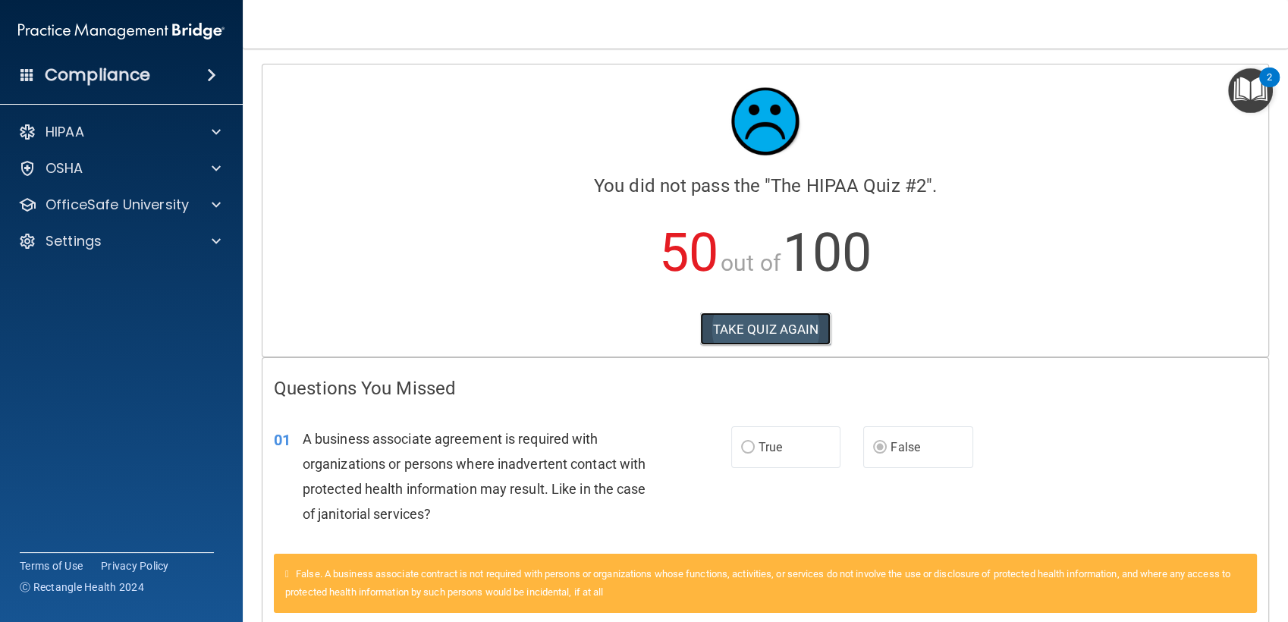
click at [796, 316] on button "TAKE QUIZ AGAIN" at bounding box center [765, 329] width 131 height 33
